Goal: Task Accomplishment & Management: Manage account settings

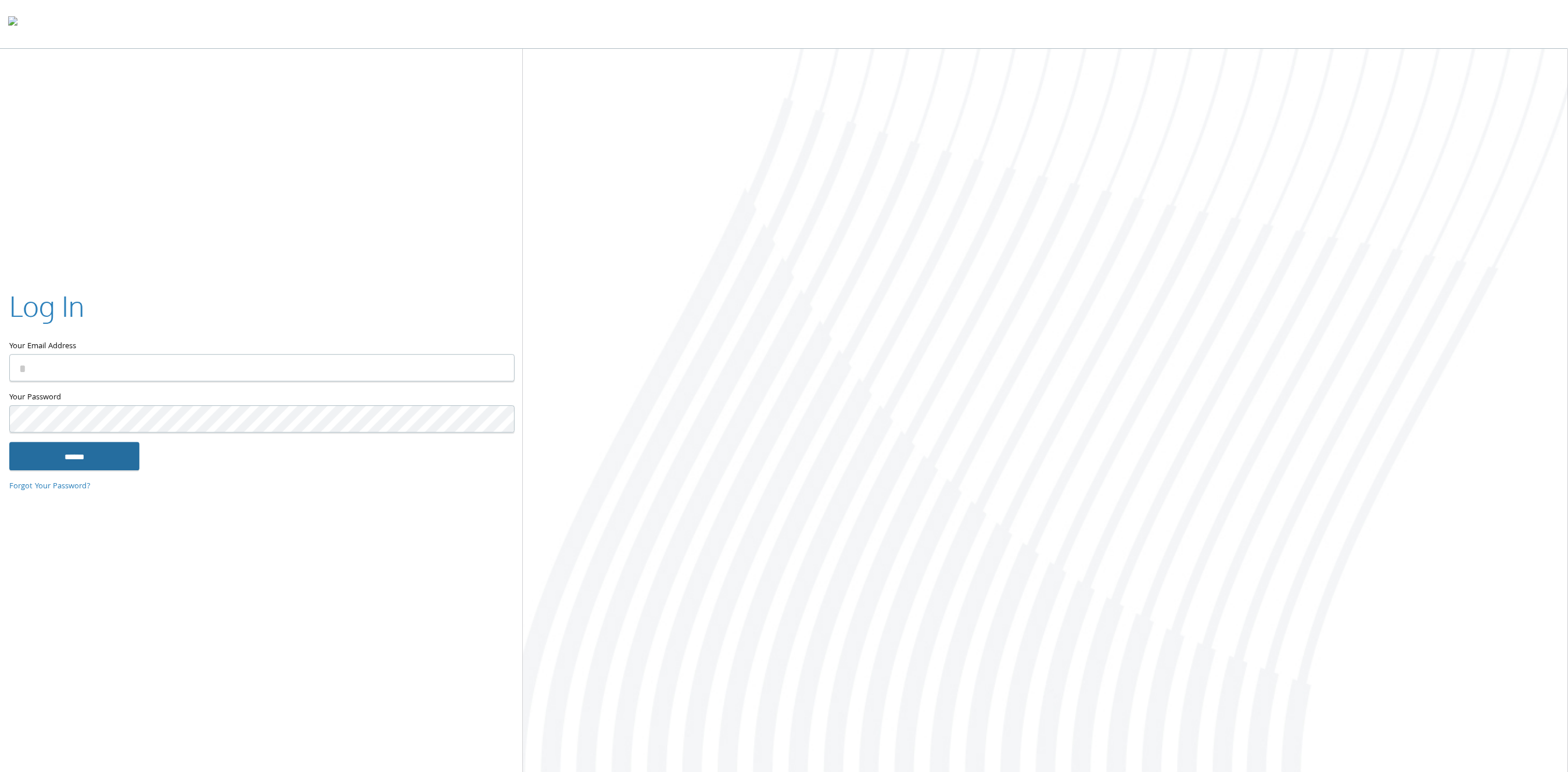
type input "**********"
click at [80, 457] on input "******" at bounding box center [74, 456] width 130 height 28
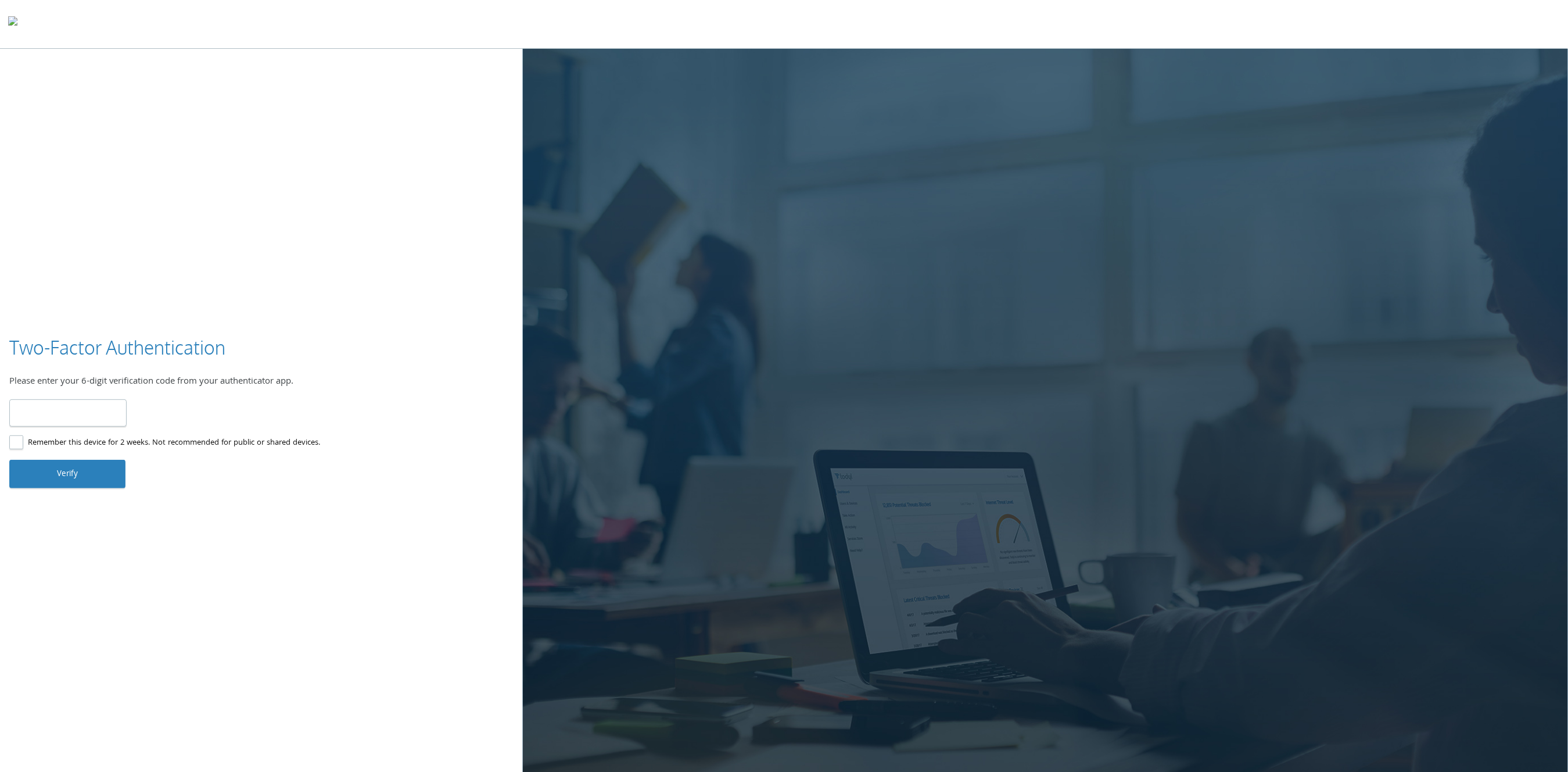
type input "******"
